Goal: Navigation & Orientation: Find specific page/section

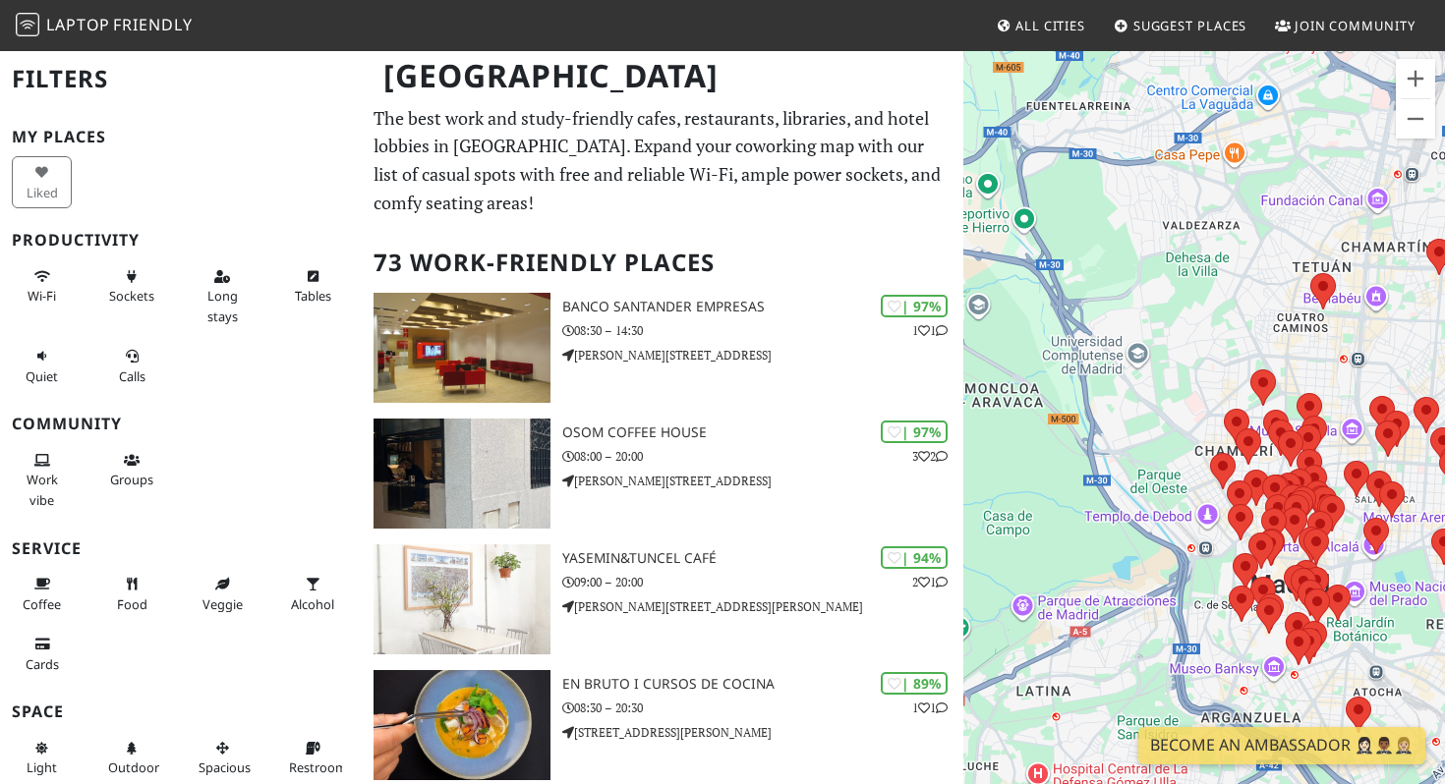
scroll to position [144, 0]
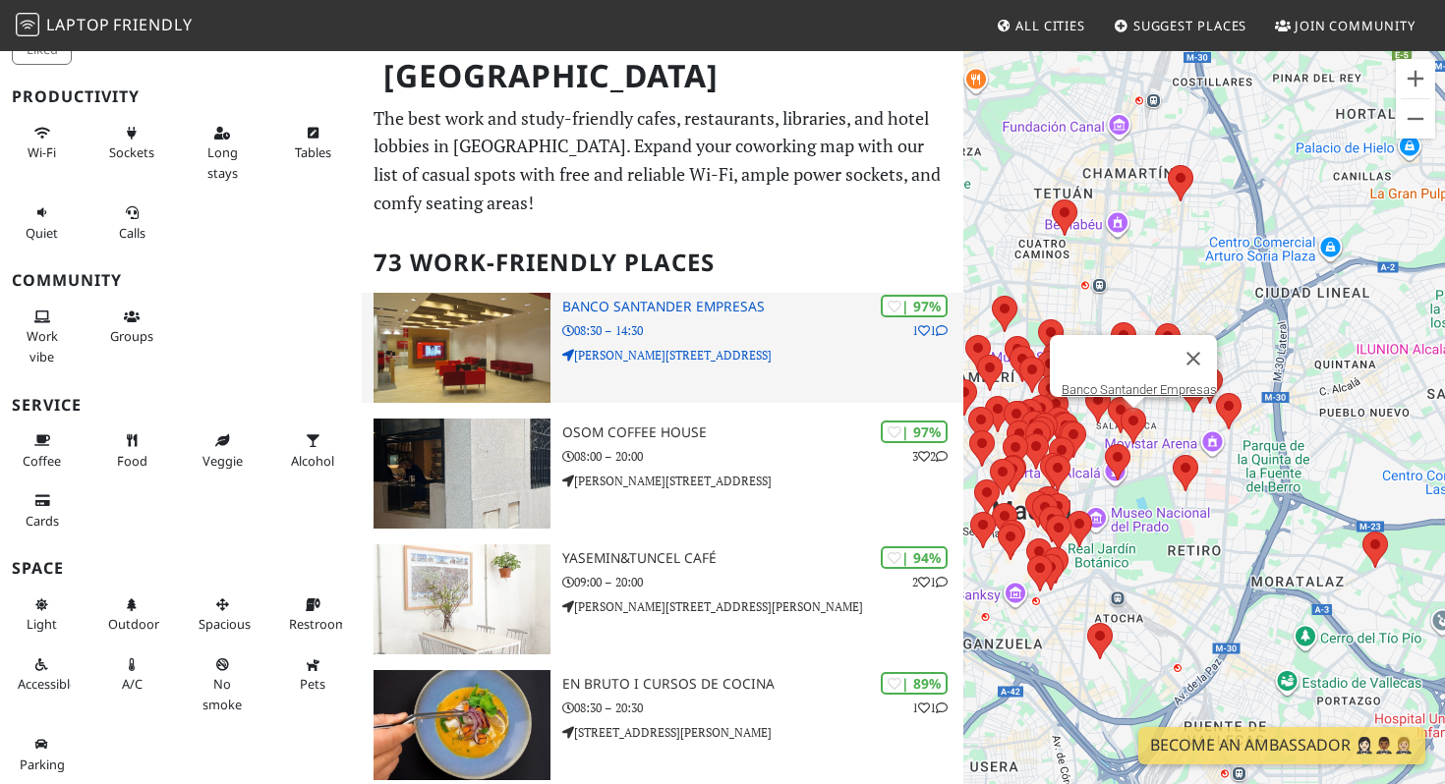
drag, startPoint x: 1162, startPoint y: 424, endPoint x: 899, endPoint y: 346, distance: 274.7
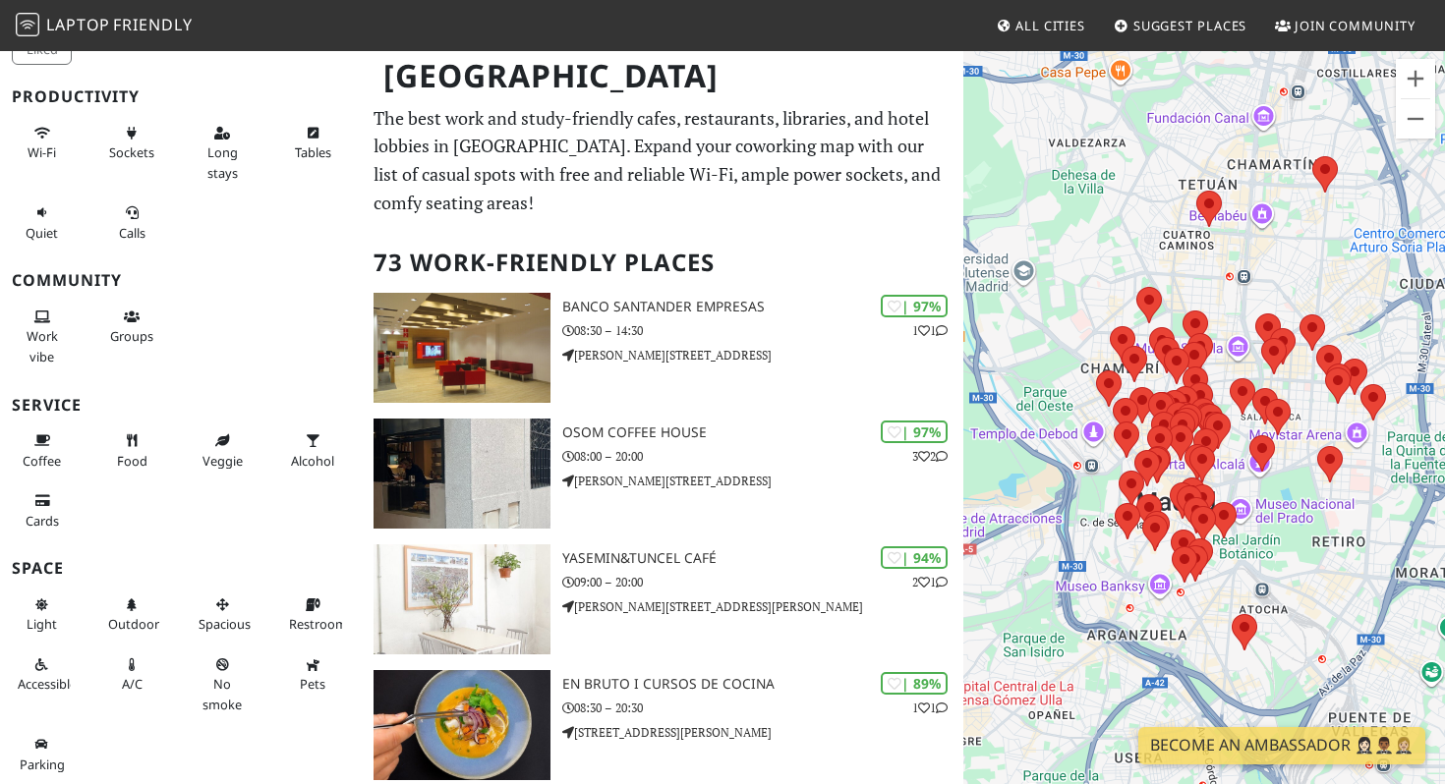
drag, startPoint x: 1043, startPoint y: 268, endPoint x: 1190, endPoint y: 263, distance: 146.6
click at [1190, 263] on div at bounding box center [1204, 441] width 482 height 784
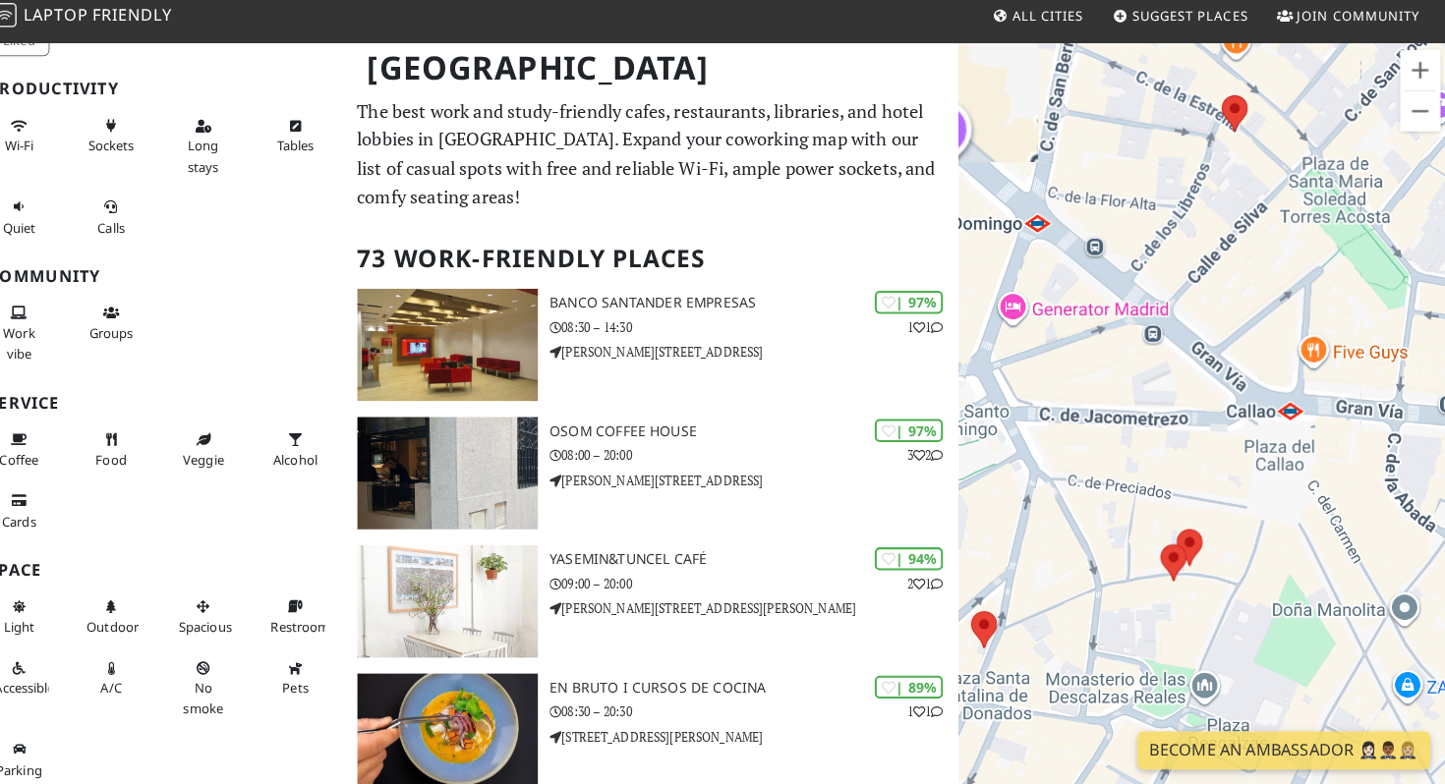
scroll to position [0, 0]
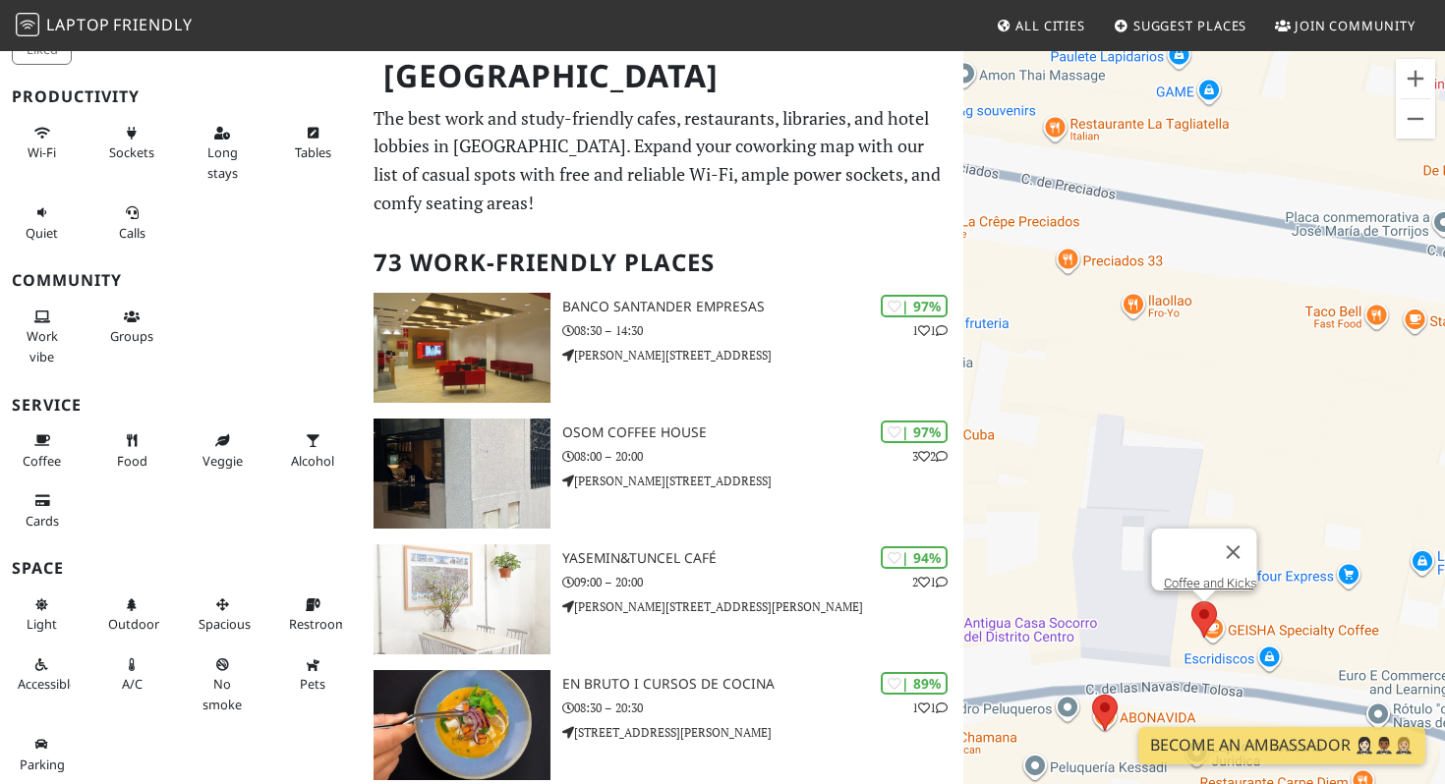
click at [1191, 602] on area at bounding box center [1191, 602] width 0 height 0
click at [1197, 576] on link "Coffee and Kicks" at bounding box center [1210, 583] width 93 height 15
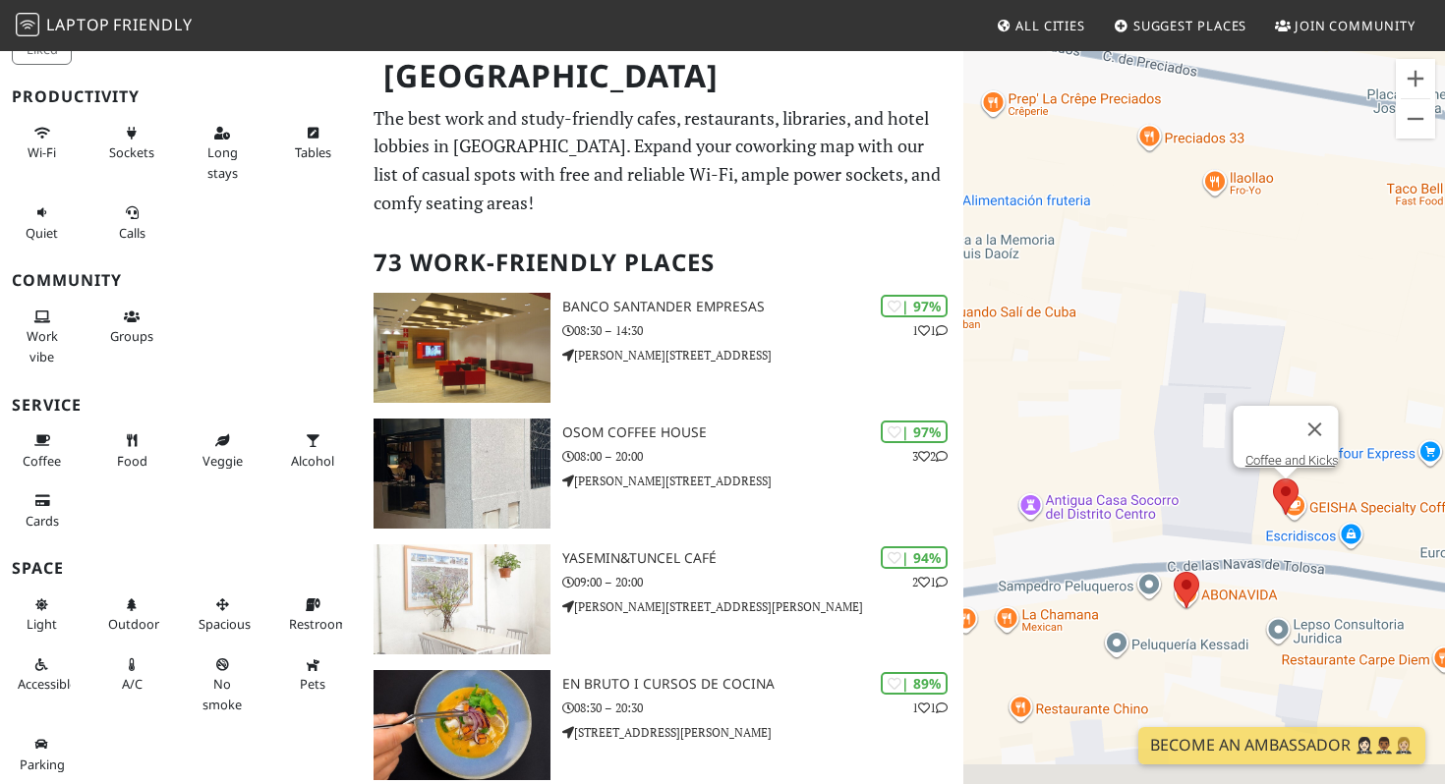
drag, startPoint x: 1108, startPoint y: 585, endPoint x: 1208, endPoint y: 426, distance: 188.2
click at [1208, 427] on div "Coffee and Kicks" at bounding box center [1204, 441] width 482 height 784
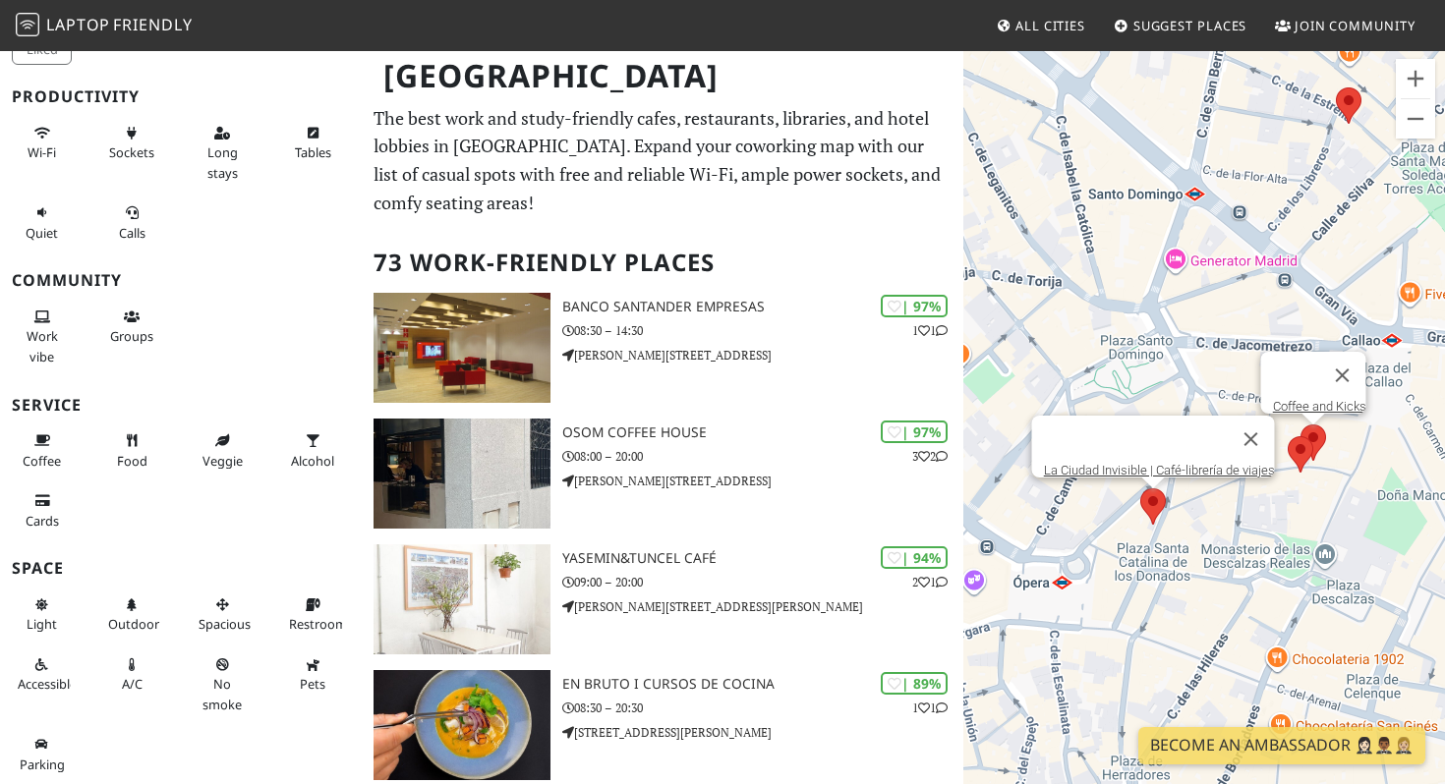
click at [1140, 489] on area at bounding box center [1140, 489] width 0 height 0
click at [1132, 463] on link "La Ciudad Invisible | Café-librería de viajes" at bounding box center [1159, 470] width 231 height 15
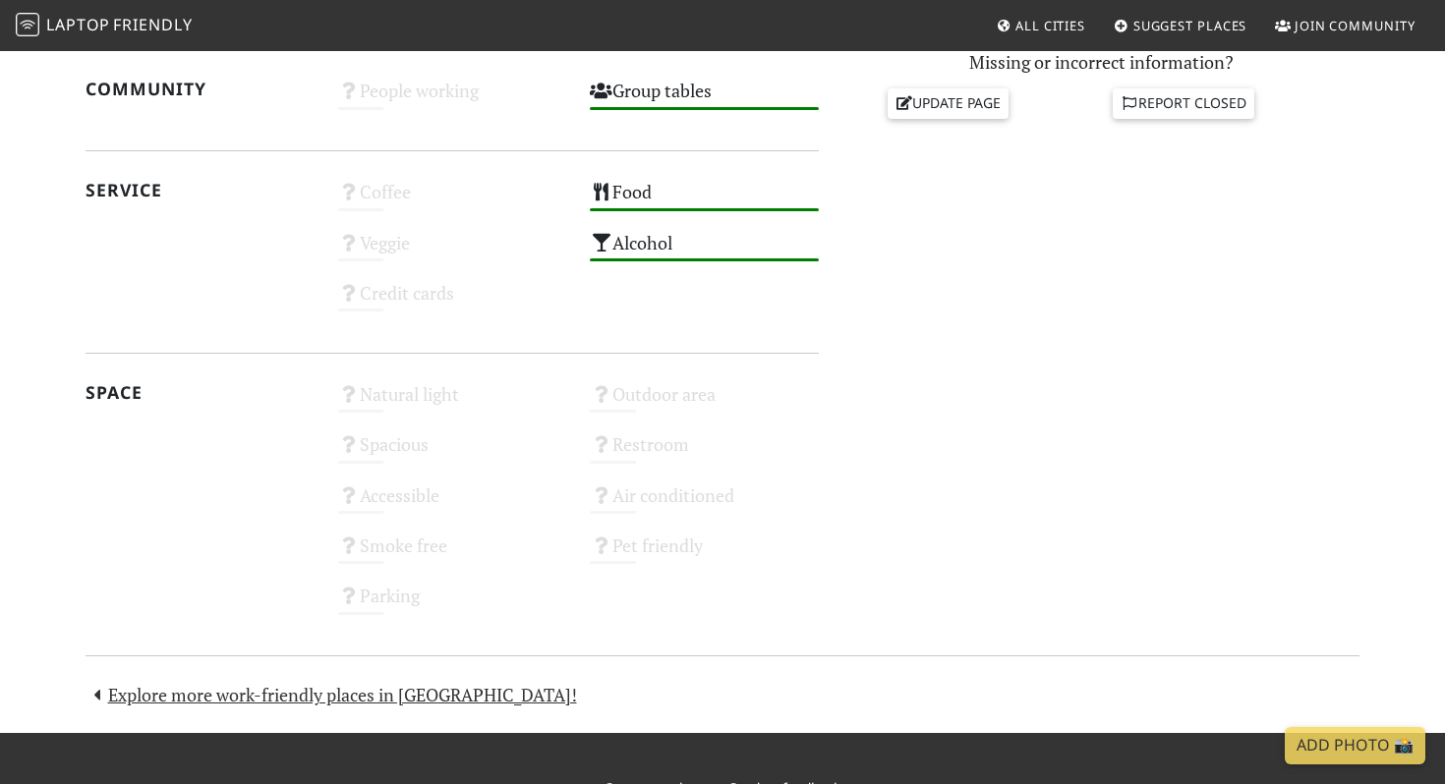
scroll to position [1073, 0]
